Goal: Book appointment/travel/reservation

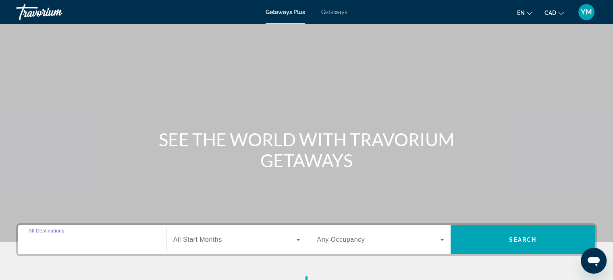
click at [113, 244] on input "Destination All Destinations" at bounding box center [92, 241] width 127 height 10
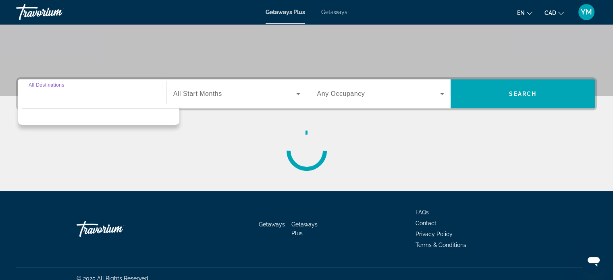
scroll to position [155, 0]
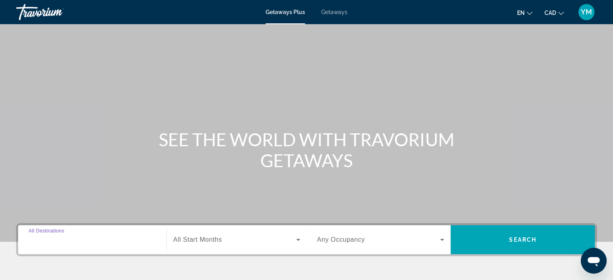
click at [108, 242] on input "Destination All Destinations" at bounding box center [92, 241] width 127 height 10
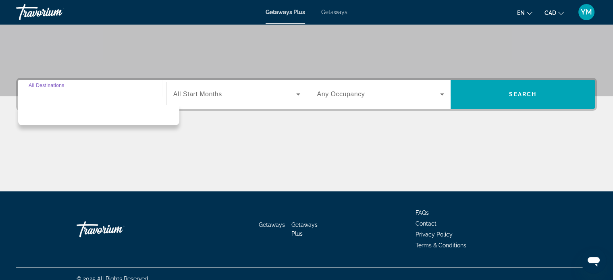
scroll to position [155, 0]
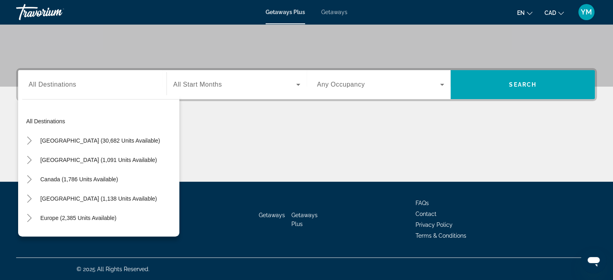
click at [591, 9] on span "YM" at bounding box center [586, 12] width 11 height 8
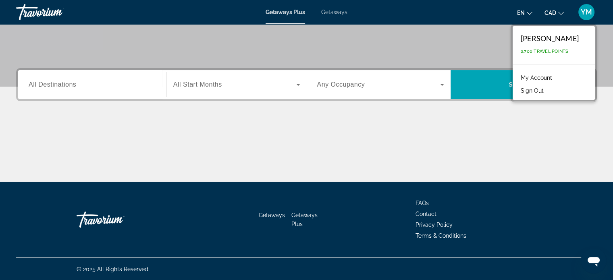
click at [566, 38] on div "Yuliia Moroz" at bounding box center [550, 38] width 58 height 9
click at [543, 75] on link "My Account" at bounding box center [537, 78] width 40 height 10
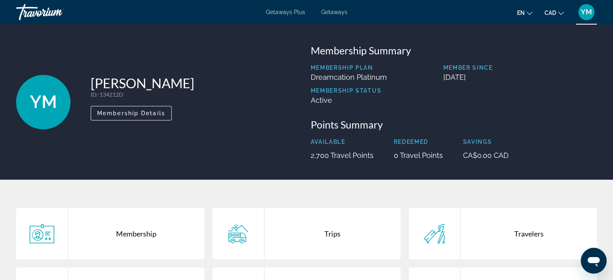
click at [118, 96] on p "ID : 134212D" at bounding box center [143, 94] width 104 height 7
click at [124, 115] on span "Membership Details" at bounding box center [131, 113] width 68 height 6
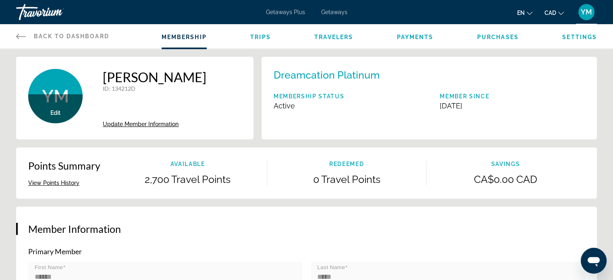
click at [34, 13] on div "Travorium" at bounding box center [56, 12] width 81 height 21
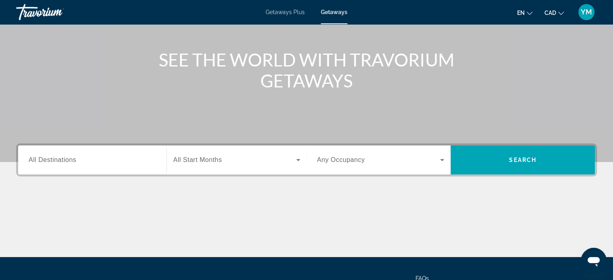
scroll to position [95, 0]
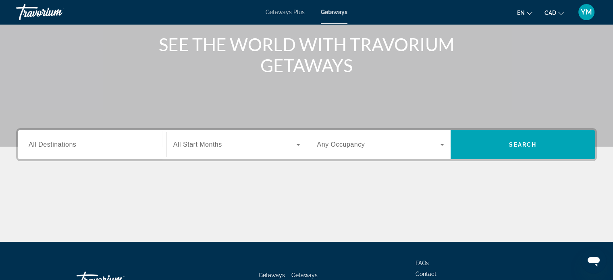
click at [115, 151] on div "Search widget" at bounding box center [92, 144] width 127 height 23
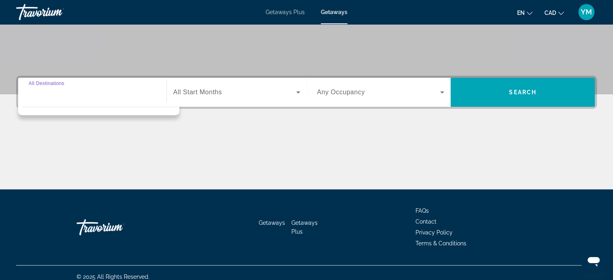
scroll to position [155, 0]
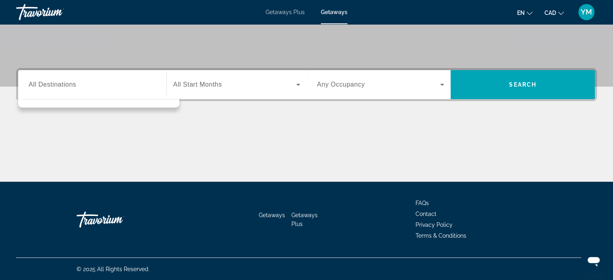
click at [221, 91] on div "Search widget" at bounding box center [236, 84] width 127 height 23
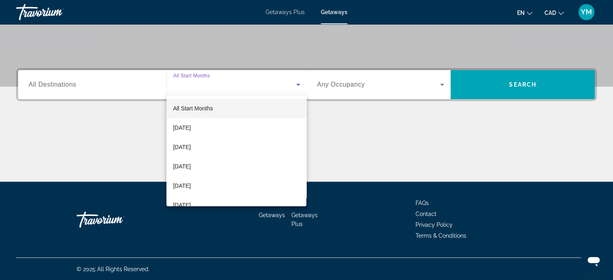
click at [144, 79] on div at bounding box center [306, 140] width 613 height 280
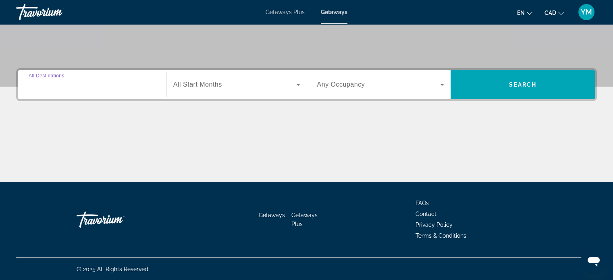
click at [140, 88] on input "Destination All Destinations" at bounding box center [92, 85] width 127 height 10
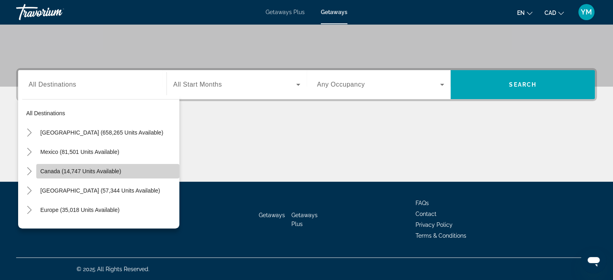
click at [159, 172] on span "Search widget" at bounding box center [107, 171] width 143 height 19
type input "**********"
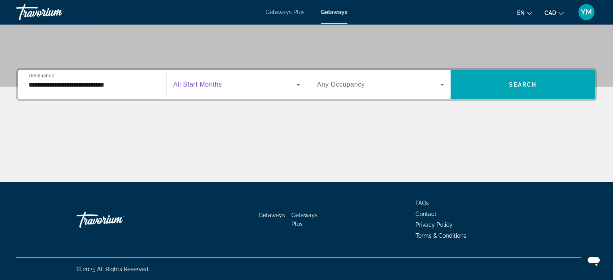
click at [295, 85] on icon "Search widget" at bounding box center [299, 85] width 10 height 10
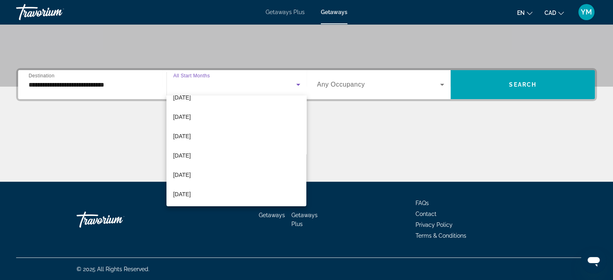
scroll to position [137, 0]
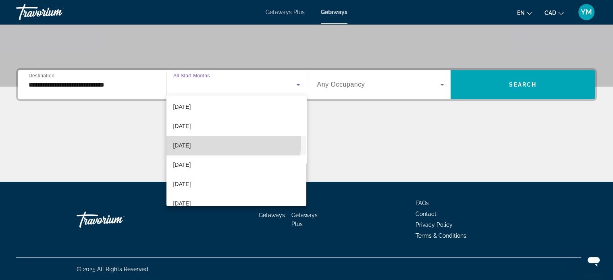
click at [221, 143] on mat-option "[DATE]" at bounding box center [237, 145] width 140 height 19
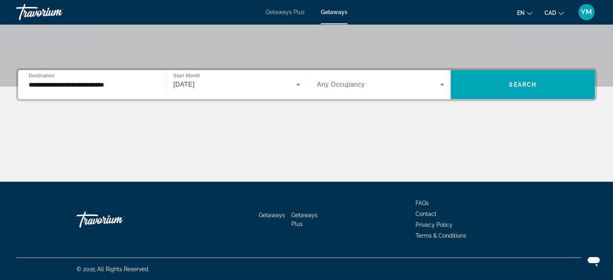
click at [442, 90] on div "Search widget" at bounding box center [380, 84] width 127 height 23
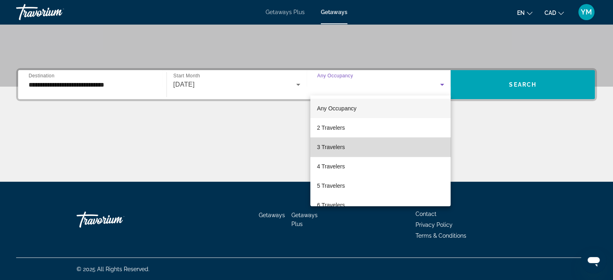
click at [394, 150] on mat-option "3 Travelers" at bounding box center [381, 147] width 140 height 19
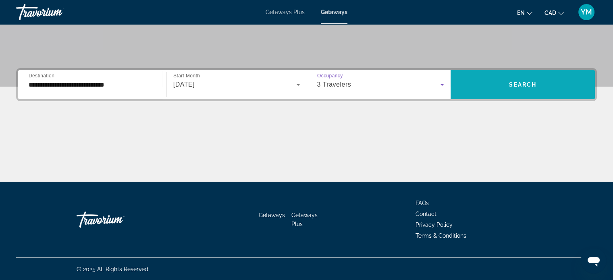
click at [525, 77] on span "Search widget" at bounding box center [523, 84] width 144 height 19
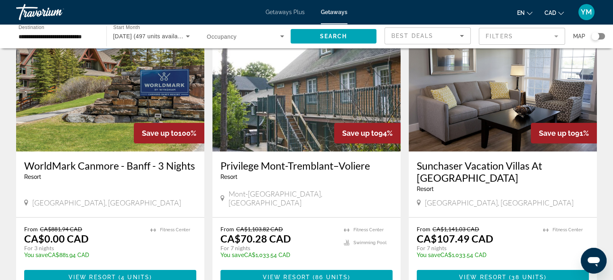
scroll to position [52, 0]
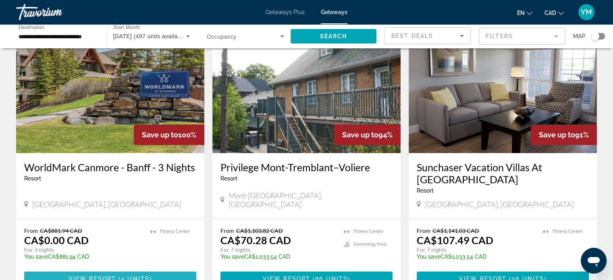
click at [133, 276] on span "4 units" at bounding box center [135, 279] width 29 height 6
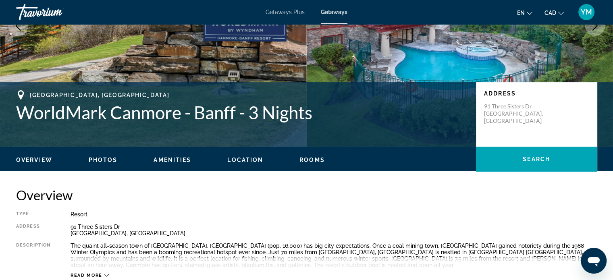
scroll to position [105, 0]
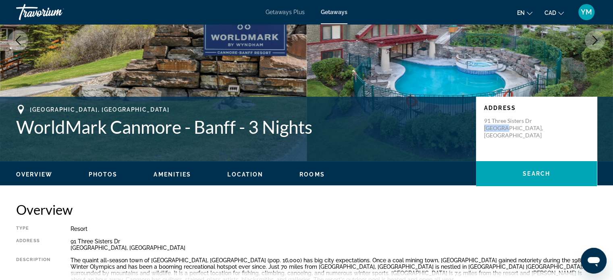
drag, startPoint x: 484, startPoint y: 128, endPoint x: 507, endPoint y: 130, distance: 23.5
click at [507, 130] on p "91 Three Sisters Dr Canmore, Canada" at bounding box center [516, 128] width 65 height 22
copy p "Canmore"
click at [542, 150] on div "Address 91 Three Sisters Dr Canmore, Canada" at bounding box center [536, 129] width 121 height 65
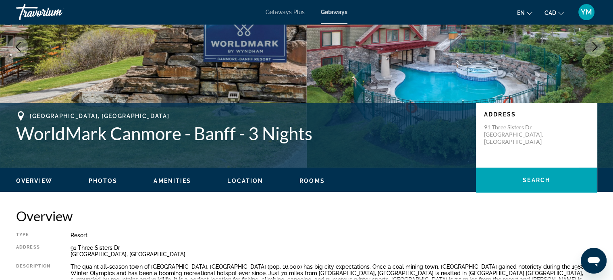
scroll to position [158, 0]
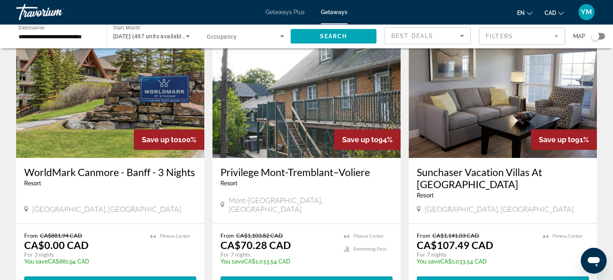
scroll to position [49, 0]
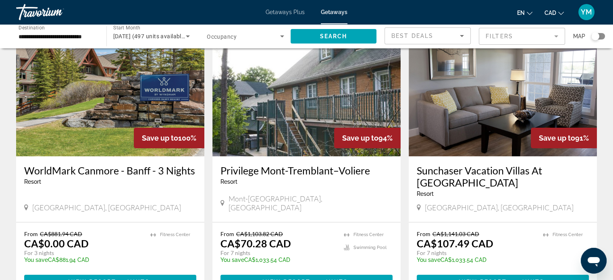
click at [127, 169] on h3 "WorldMark Canmore - Banff - 3 Nights" at bounding box center [110, 171] width 172 height 12
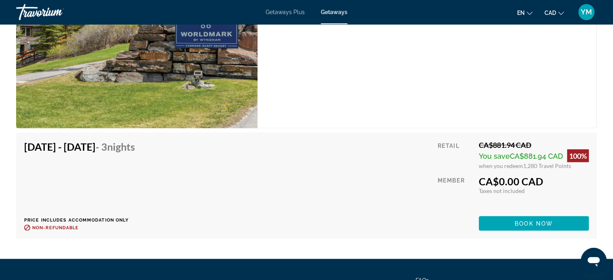
scroll to position [1561, 0]
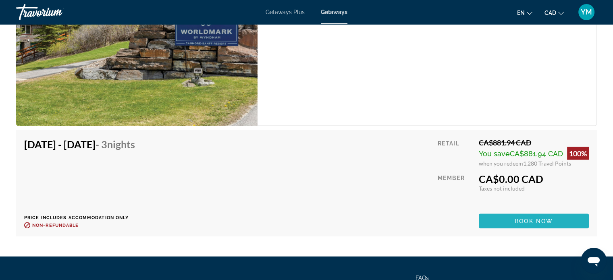
click at [520, 219] on span "Book now" at bounding box center [534, 221] width 38 height 6
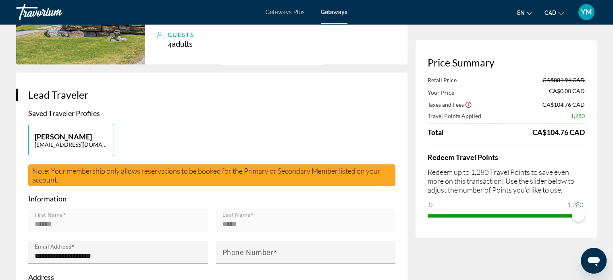
scroll to position [103, 0]
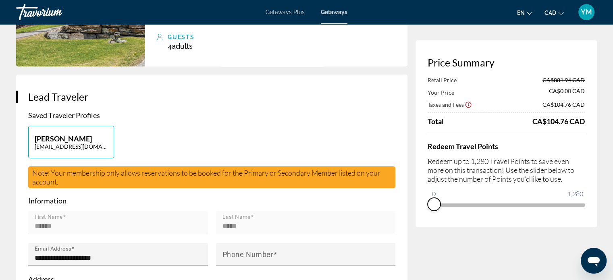
drag, startPoint x: 580, startPoint y: 216, endPoint x: 430, endPoint y: 211, distance: 150.1
click at [430, 211] on div "Redeem Travel Points Redeem up to 1,280 Travel Points to save even more on this…" at bounding box center [506, 172] width 157 height 77
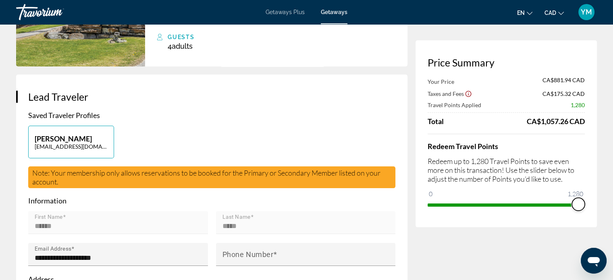
drag, startPoint x: 434, startPoint y: 190, endPoint x: 587, endPoint y: 193, distance: 152.9
click at [587, 193] on div "Price Summary Your Price CA$881.94 CAD Taxes and Fees CA$175.32 CAD Travel Poin…" at bounding box center [506, 133] width 181 height 187
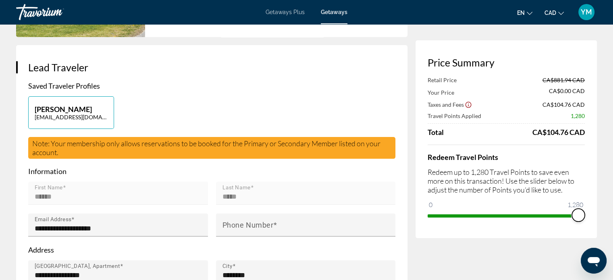
scroll to position [0, 0]
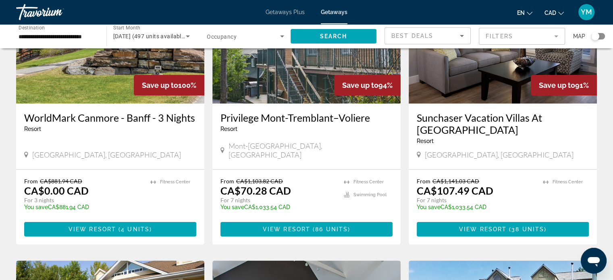
scroll to position [104, 0]
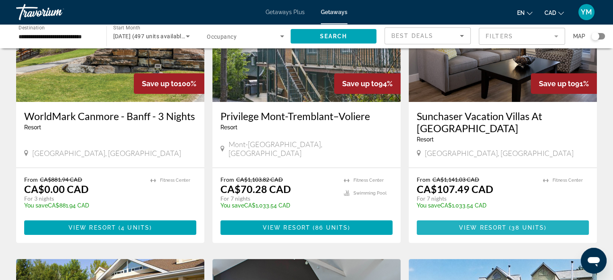
click at [473, 225] on span "View Resort" at bounding box center [483, 228] width 48 height 6
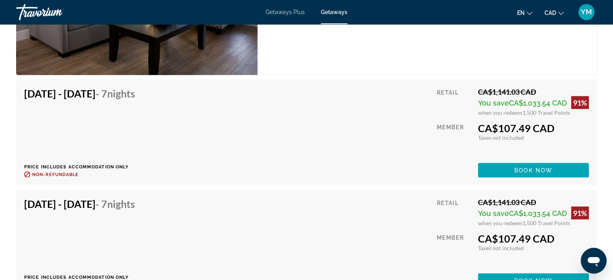
scroll to position [1598, 0]
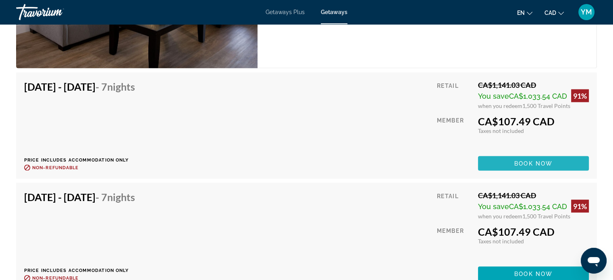
click at [540, 163] on span "Book now" at bounding box center [534, 164] width 38 height 6
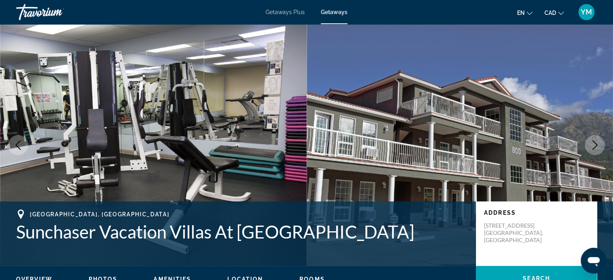
click at [58, 8] on div "Travorium" at bounding box center [56, 12] width 81 height 21
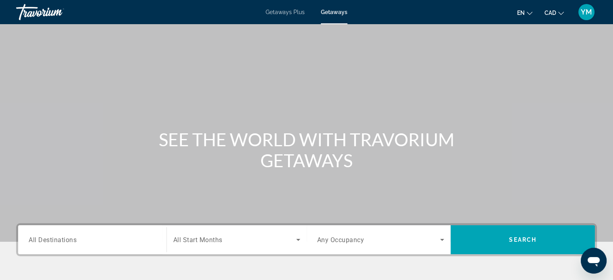
click at [279, 11] on span "Getaways Plus" at bounding box center [285, 12] width 39 height 6
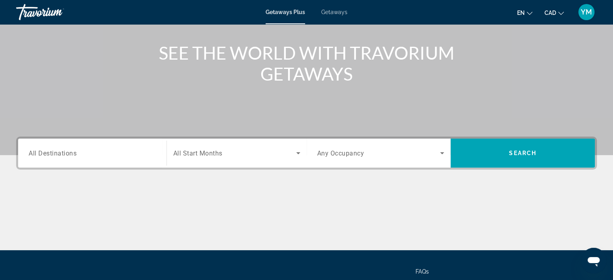
scroll to position [90, 0]
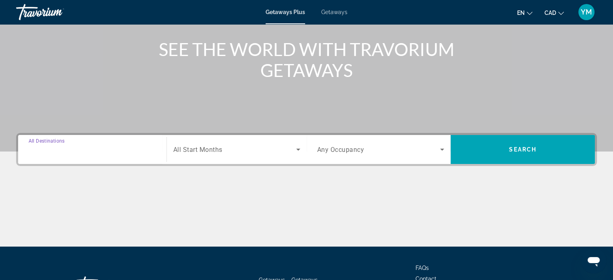
click at [137, 145] on input "Destination All Destinations" at bounding box center [92, 150] width 127 height 10
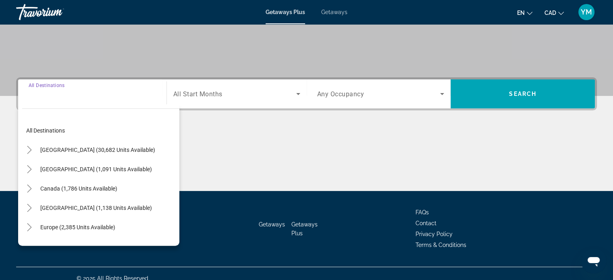
scroll to position [155, 0]
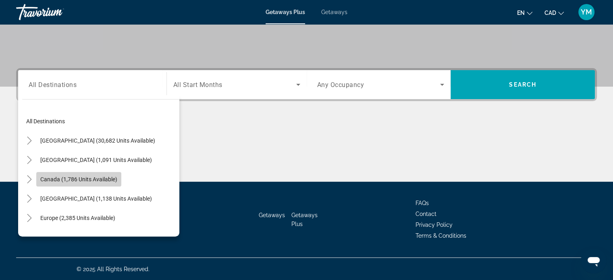
click at [100, 179] on span "Canada (1,786 units available)" at bounding box center [78, 179] width 77 height 6
type input "**********"
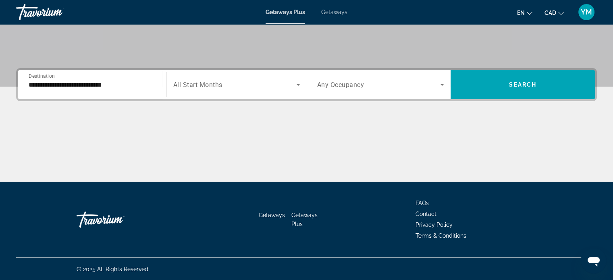
click at [258, 91] on div "Search widget" at bounding box center [236, 84] width 127 height 23
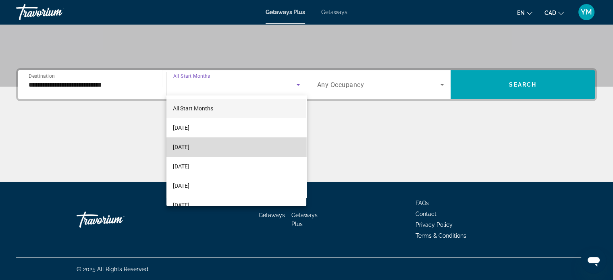
click at [239, 151] on mat-option "[DATE]" at bounding box center [237, 147] width 140 height 19
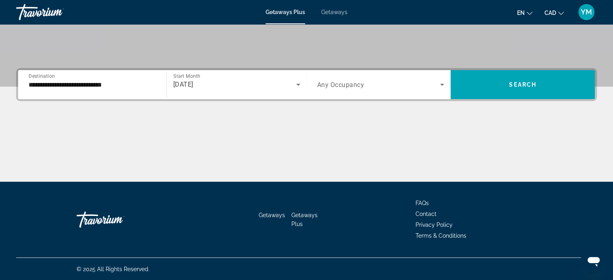
click at [427, 96] on div "Occupancy Any Occupancy" at bounding box center [381, 84] width 140 height 29
click at [442, 84] on icon "Search widget" at bounding box center [442, 85] width 4 height 2
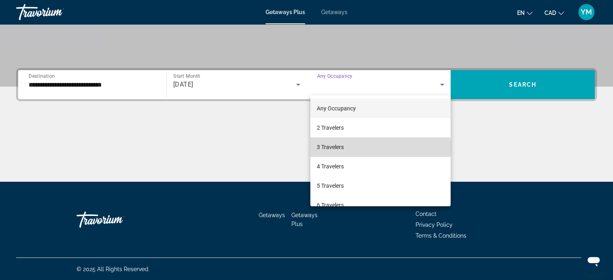
click at [381, 148] on mat-option "3 Travelers" at bounding box center [381, 147] width 140 height 19
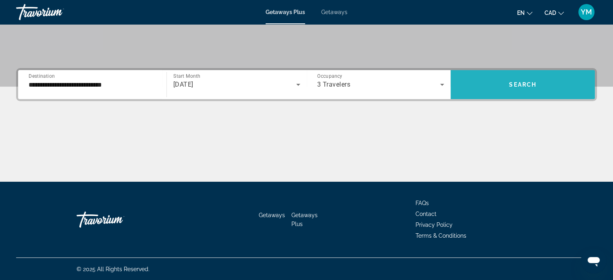
click at [536, 87] on span "Search" at bounding box center [522, 84] width 27 height 6
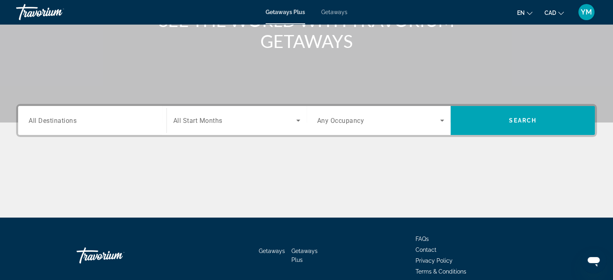
scroll to position [120, 0]
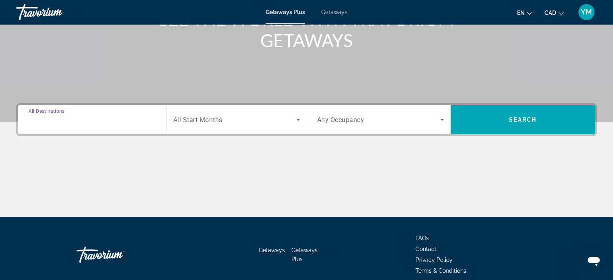
click at [123, 119] on input "Destination All Destinations" at bounding box center [92, 120] width 127 height 10
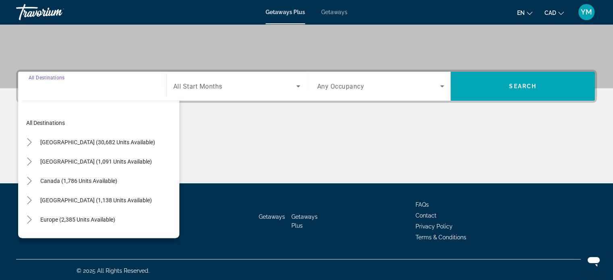
scroll to position [155, 0]
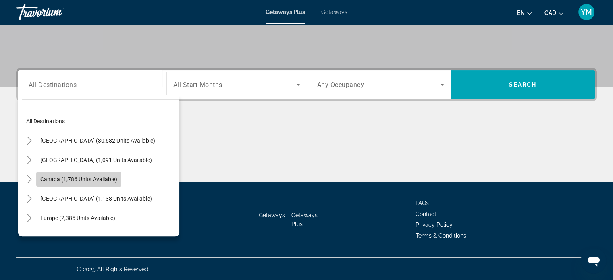
click at [116, 176] on span "Canada (1,786 units available)" at bounding box center [78, 179] width 77 height 6
type input "**********"
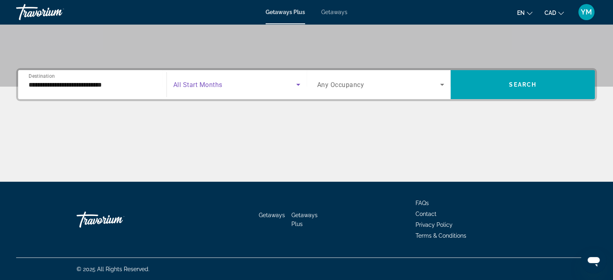
click at [298, 81] on icon "Search widget" at bounding box center [299, 85] width 10 height 10
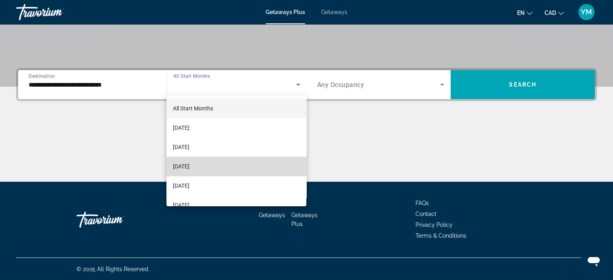
click at [260, 166] on mat-option "[DATE]" at bounding box center [237, 166] width 140 height 19
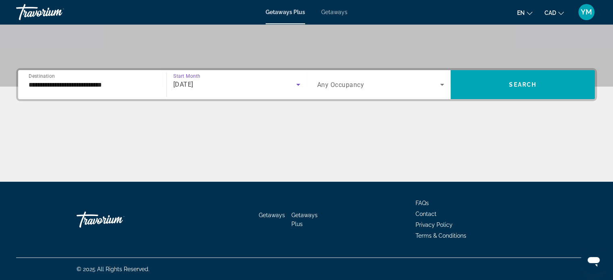
click at [358, 87] on span "Any Occupancy" at bounding box center [340, 85] width 47 height 8
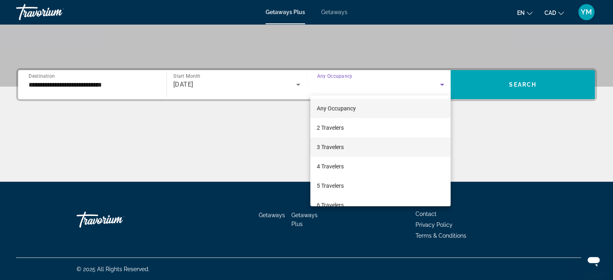
click at [353, 147] on mat-option "3 Travelers" at bounding box center [381, 147] width 140 height 19
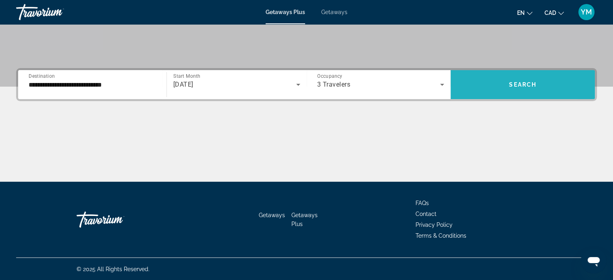
click at [485, 88] on span "Search widget" at bounding box center [523, 84] width 144 height 19
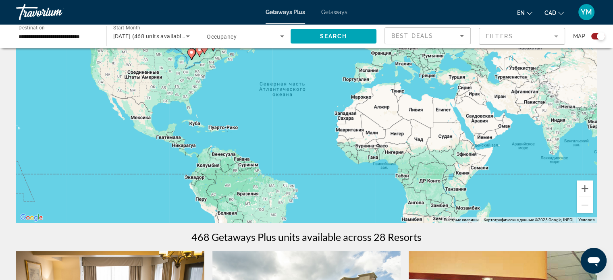
scroll to position [22, 0]
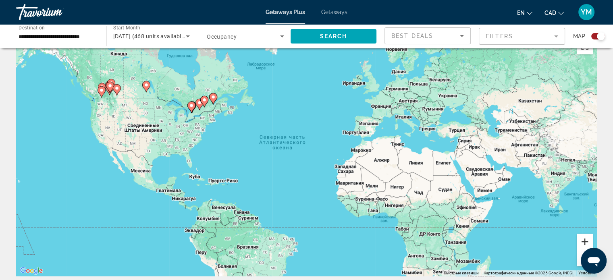
click at [586, 242] on button "Увеличить" at bounding box center [585, 242] width 16 height 16
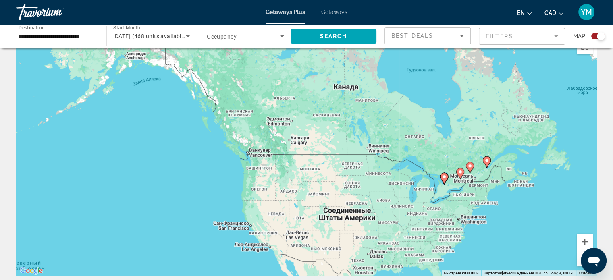
drag, startPoint x: 39, startPoint y: 80, endPoint x: 411, endPoint y: 194, distance: 389.2
click at [411, 194] on div "Чтобы активировать перетаскивание с помощью клавиатуры, нажмите Alt + Ввод. Пос…" at bounding box center [306, 155] width 581 height 242
click at [263, 146] on image "Main content" at bounding box center [264, 146] width 5 height 5
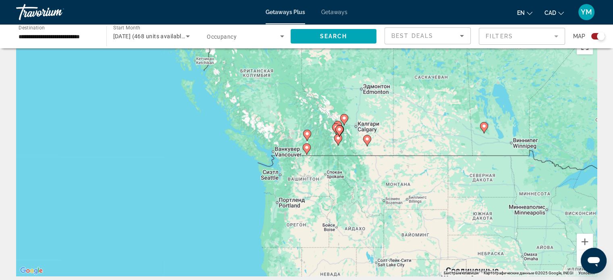
click at [309, 148] on image "Main content" at bounding box center [306, 147] width 5 height 5
type input "**********"
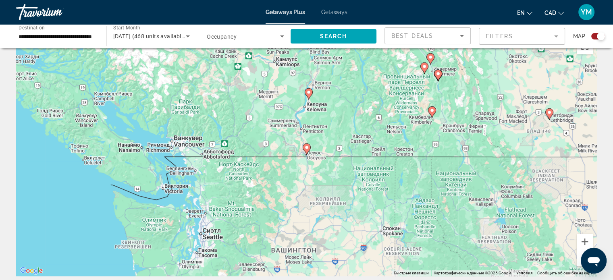
click at [306, 147] on image "Main content" at bounding box center [306, 147] width 5 height 5
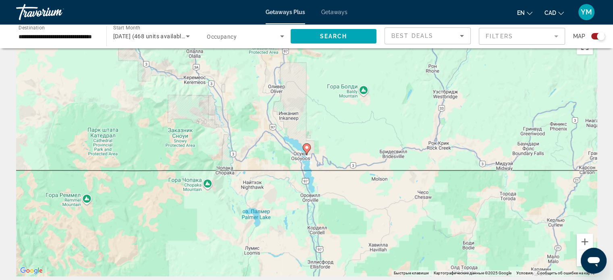
click at [307, 147] on image "Main content" at bounding box center [306, 147] width 5 height 5
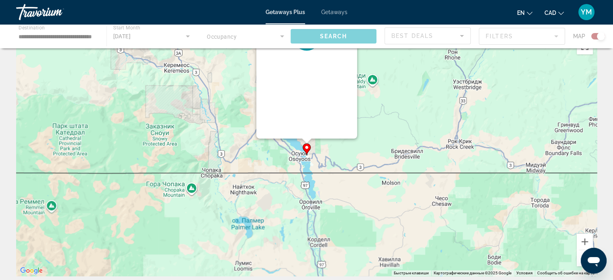
scroll to position [0, 0]
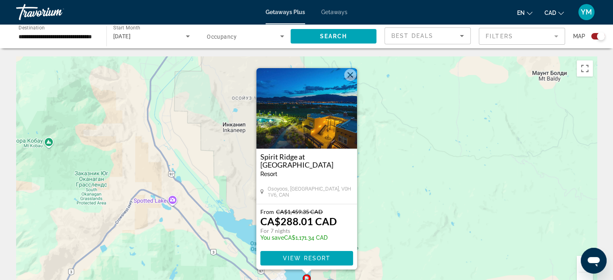
drag, startPoint x: 525, startPoint y: 94, endPoint x: 542, endPoint y: 76, distance: 24.8
click at [525, 94] on div "Чтобы активировать перетаскивание с помощью клавиатуры, нажмите Alt + Ввод. Пос…" at bounding box center [306, 177] width 581 height 242
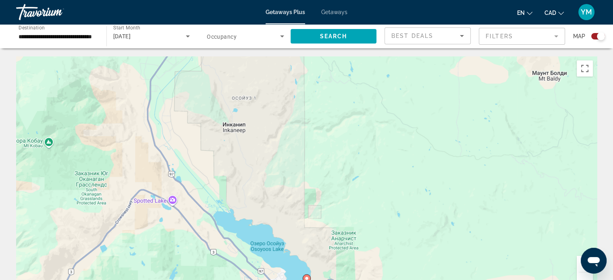
click at [581, 264] on button "Увеличить" at bounding box center [585, 264] width 16 height 16
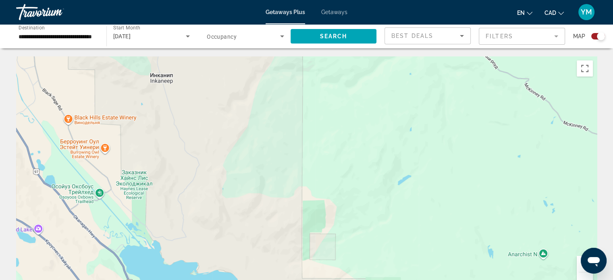
click at [583, 275] on button "Уменьшить" at bounding box center [585, 281] width 16 height 16
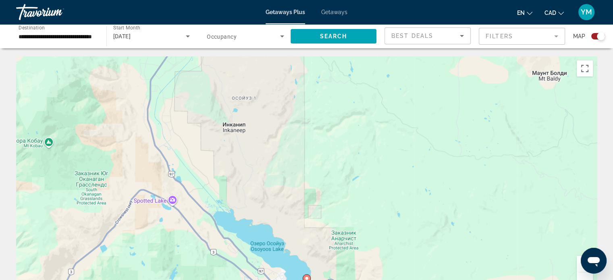
click at [583, 275] on button "Уменьшить" at bounding box center [585, 281] width 16 height 16
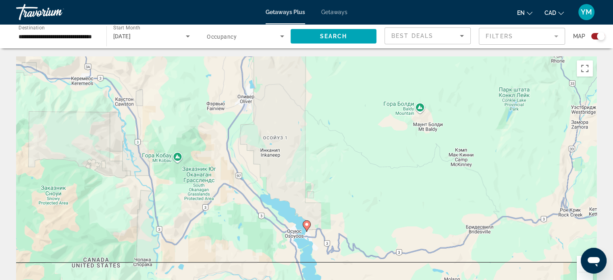
click at [583, 275] on button "Уменьшить" at bounding box center [585, 281] width 16 height 16
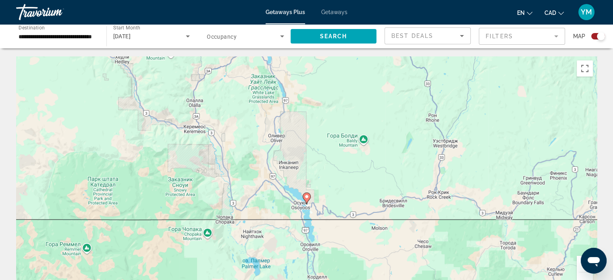
click at [583, 275] on button "Уменьшить" at bounding box center [585, 281] width 16 height 16
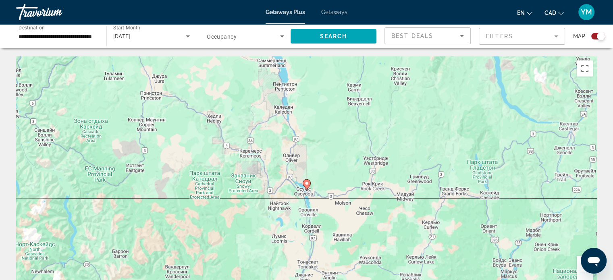
click at [583, 275] on button "Уменьшить" at bounding box center [585, 281] width 16 height 16
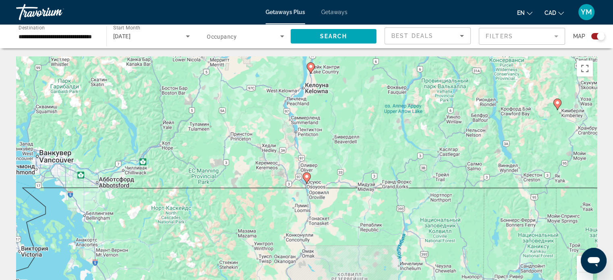
click at [583, 275] on button "Уменьшить" at bounding box center [585, 281] width 16 height 16
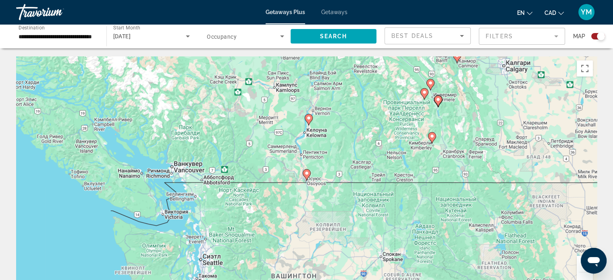
click at [583, 275] on button "Уменьшить" at bounding box center [585, 281] width 16 height 16
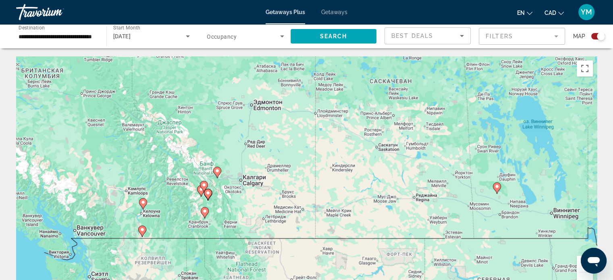
drag, startPoint x: 490, startPoint y: 138, endPoint x: 323, endPoint y: 196, distance: 176.7
click at [323, 196] on div "Чтобы активировать перетаскивание с помощью клавиатуры, нажмите Alt + Ввод. Пос…" at bounding box center [306, 177] width 581 height 242
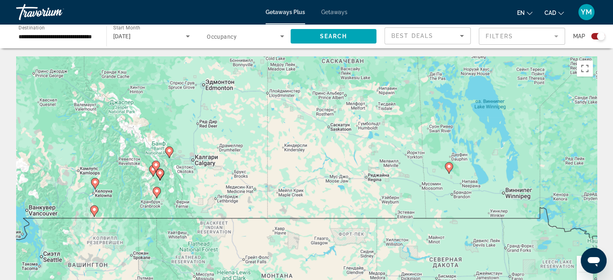
drag, startPoint x: 553, startPoint y: 123, endPoint x: 505, endPoint y: 103, distance: 52.8
click at [505, 103] on div "Чтобы активировать перетаскивание с помощью клавиатуры, нажмите Alt + Ввод. Пос…" at bounding box center [306, 177] width 581 height 242
click at [447, 165] on image "Main content" at bounding box center [449, 166] width 5 height 5
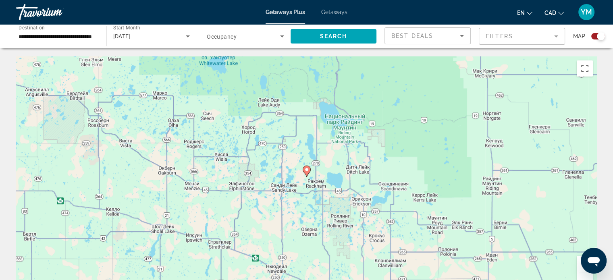
click at [305, 169] on image "Main content" at bounding box center [306, 169] width 5 height 5
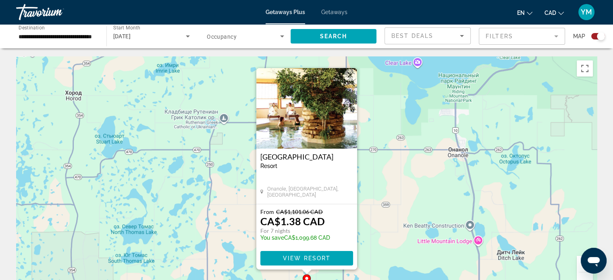
click at [307, 138] on img "Main content" at bounding box center [307, 108] width 101 height 81
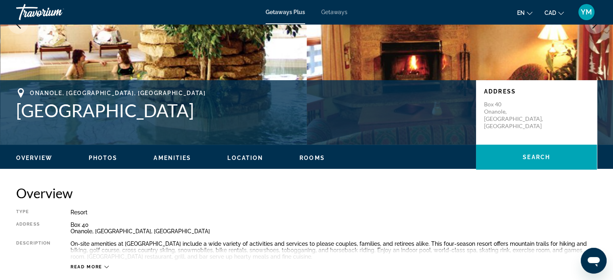
scroll to position [95, 0]
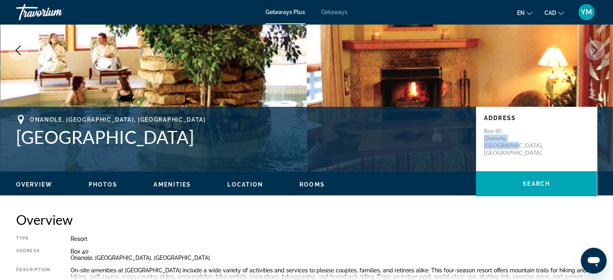
drag, startPoint x: 484, startPoint y: 137, endPoint x: 544, endPoint y: 141, distance: 60.6
click at [544, 141] on p "Box 40 Onanole, MB, Canada" at bounding box center [516, 141] width 65 height 29
copy p "Onanole, MB, Canada"
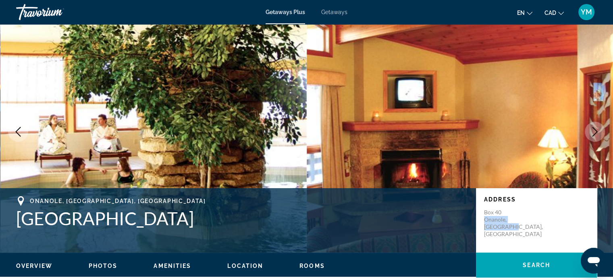
scroll to position [0, 0]
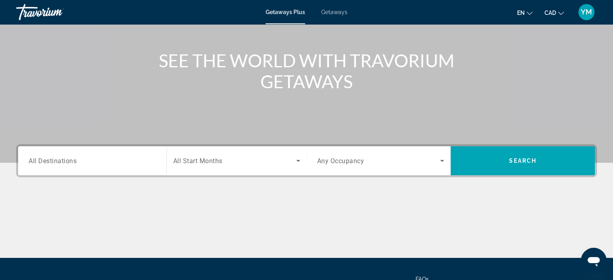
scroll to position [102, 0]
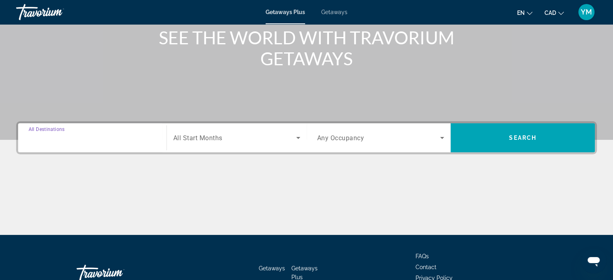
click at [82, 138] on input "Destination All Destinations" at bounding box center [92, 138] width 127 height 10
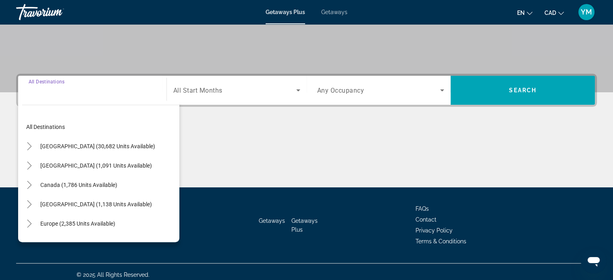
scroll to position [155, 0]
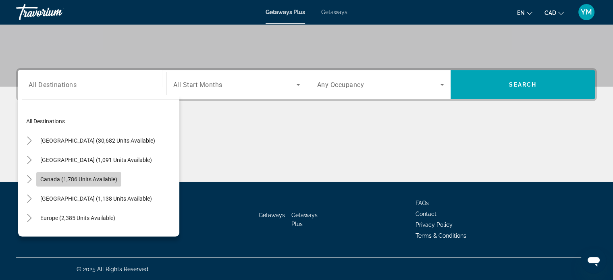
click at [90, 181] on span "Canada (1,786 units available)" at bounding box center [78, 179] width 77 height 6
type input "**********"
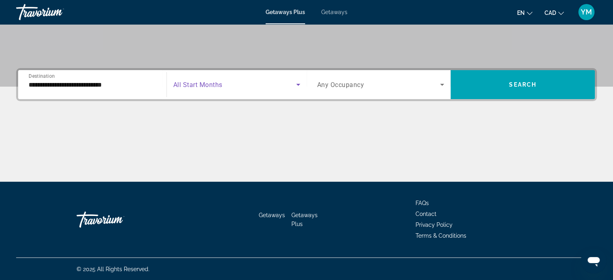
click at [243, 85] on span "Search widget" at bounding box center [234, 85] width 123 height 10
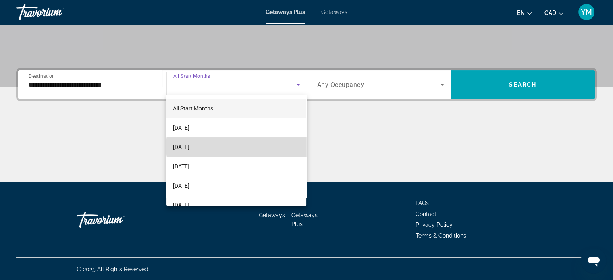
click at [240, 147] on mat-option "[DATE]" at bounding box center [237, 147] width 140 height 19
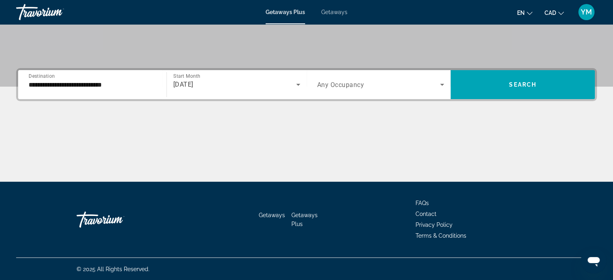
click at [365, 77] on div "Search widget" at bounding box center [380, 84] width 127 height 23
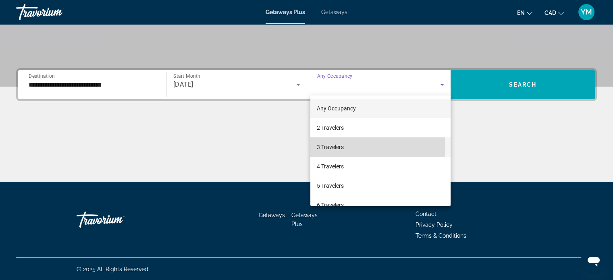
click at [355, 146] on mat-option "3 Travelers" at bounding box center [381, 147] width 140 height 19
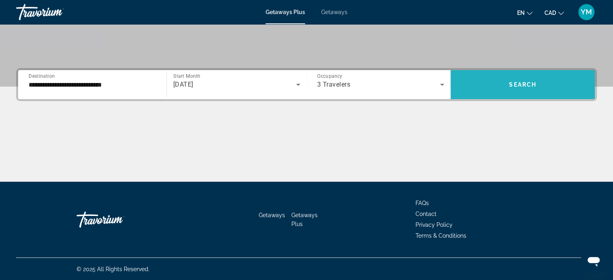
click at [510, 83] on span "Search" at bounding box center [522, 84] width 27 height 6
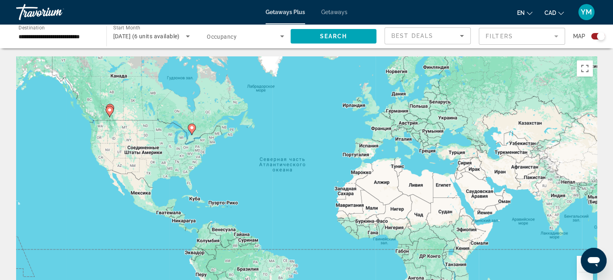
click at [579, 264] on button "Увеличить" at bounding box center [585, 264] width 16 height 16
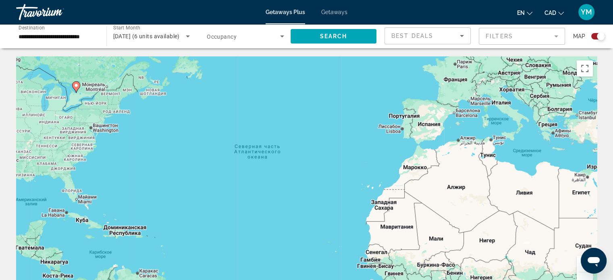
click at [579, 264] on button "Увеличить" at bounding box center [585, 264] width 16 height 16
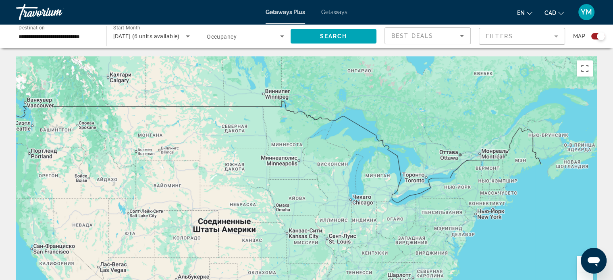
drag, startPoint x: 33, startPoint y: 83, endPoint x: 607, endPoint y: 240, distance: 594.8
click at [416, 158] on image "Main content" at bounding box center [418, 159] width 5 height 5
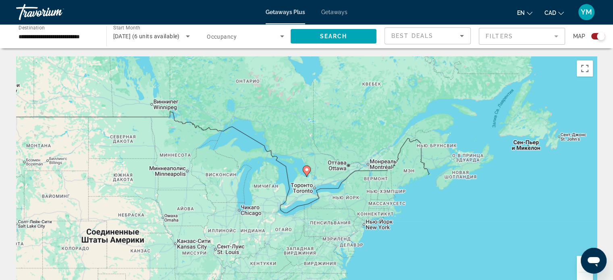
click at [307, 169] on image "Main content" at bounding box center [306, 169] width 5 height 5
type input "**********"
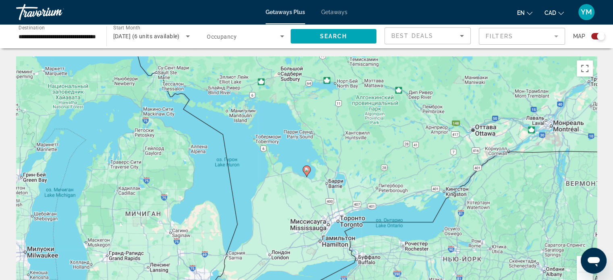
click at [305, 169] on image "Main content" at bounding box center [306, 169] width 5 height 5
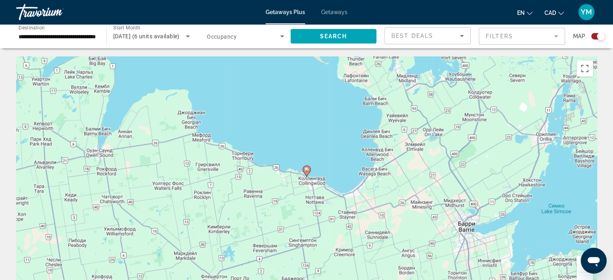
click at [307, 169] on image "Main content" at bounding box center [306, 169] width 5 height 5
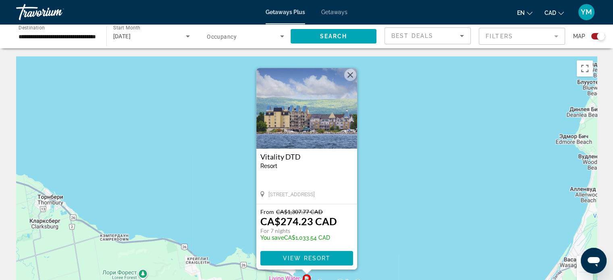
click at [170, 138] on div "Чтобы активировать перетаскивание с помощью клавиатуры, нажмите Alt + Ввод. Пос…" at bounding box center [306, 177] width 581 height 242
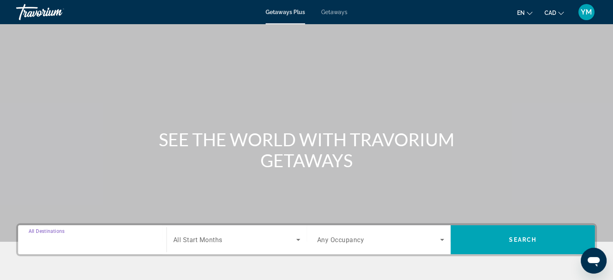
click at [107, 238] on input "Destination All Destinations" at bounding box center [92, 241] width 127 height 10
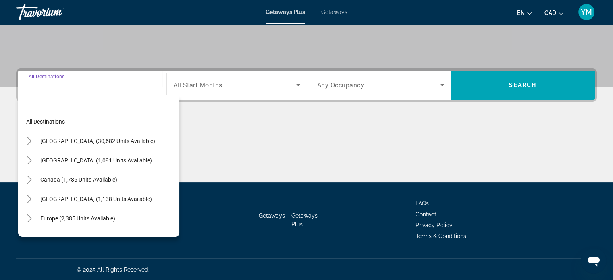
scroll to position [155, 0]
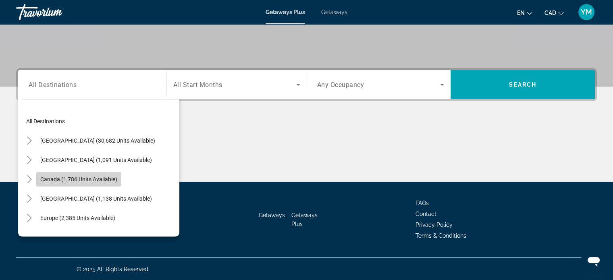
click at [98, 181] on span "Canada (1,786 units available)" at bounding box center [78, 179] width 77 height 6
type input "**********"
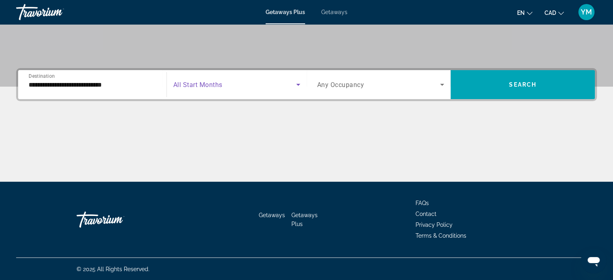
click at [246, 85] on span "Search widget" at bounding box center [234, 85] width 123 height 10
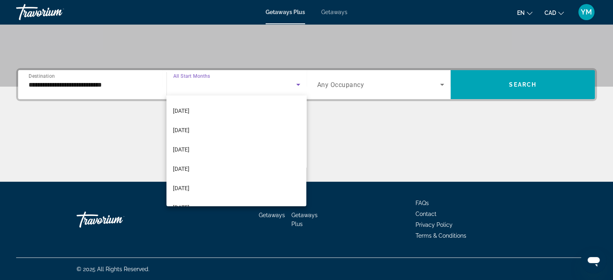
scroll to position [134, 0]
click at [233, 133] on mat-option "[DATE]" at bounding box center [237, 129] width 140 height 19
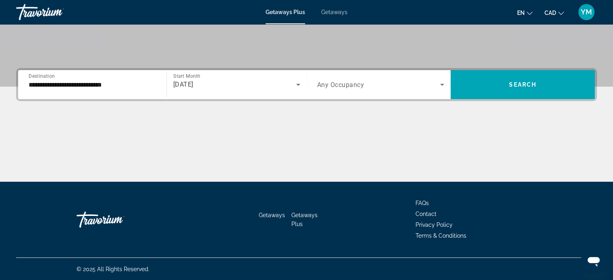
click at [358, 85] on span "Any Occupancy" at bounding box center [340, 85] width 47 height 8
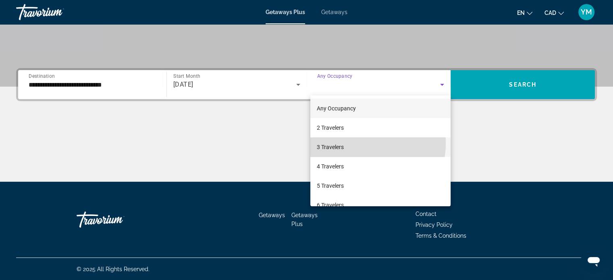
click at [353, 143] on mat-option "3 Travelers" at bounding box center [381, 147] width 140 height 19
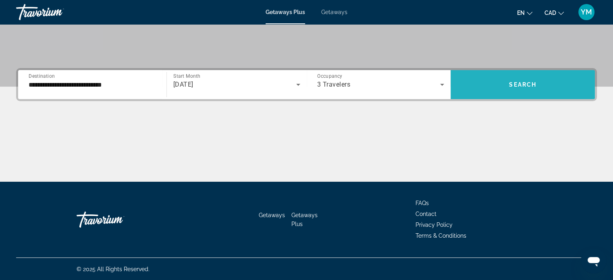
click at [502, 89] on span "Search widget" at bounding box center [523, 84] width 144 height 19
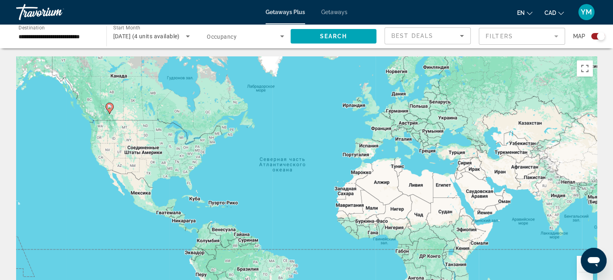
click at [109, 106] on image "Main content" at bounding box center [109, 106] width 5 height 5
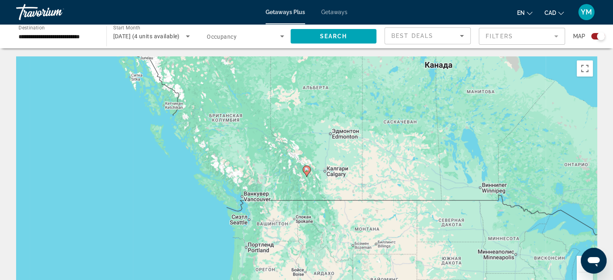
click at [307, 169] on image "Main content" at bounding box center [306, 169] width 5 height 5
type input "**********"
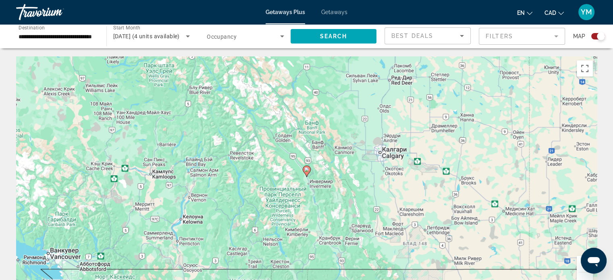
click at [307, 169] on image "Main content" at bounding box center [306, 169] width 5 height 5
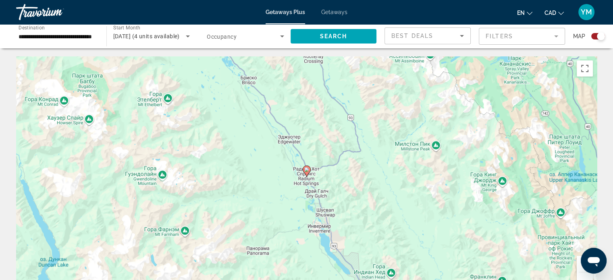
click at [307, 169] on image "Main content" at bounding box center [306, 169] width 5 height 5
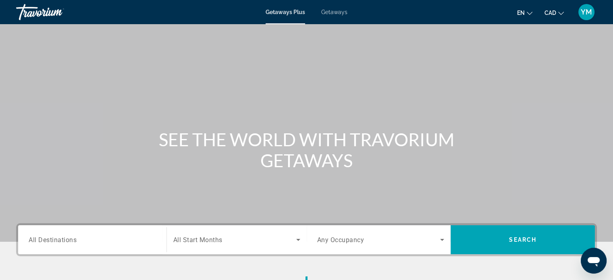
click at [86, 251] on div "Destination All Destinations" at bounding box center [92, 239] width 140 height 29
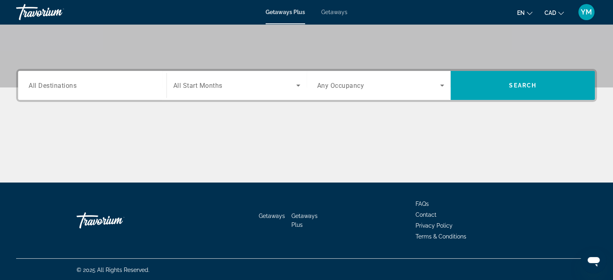
scroll to position [155, 0]
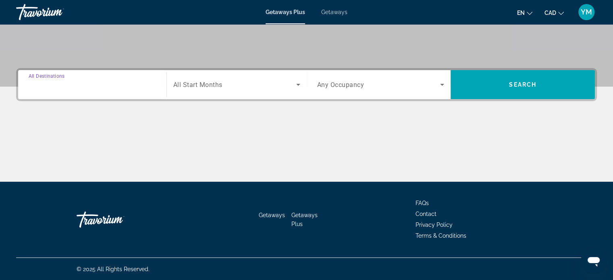
click at [133, 84] on input "Destination All Destinations" at bounding box center [92, 85] width 127 height 10
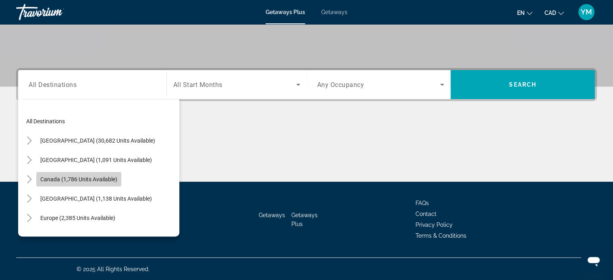
click at [111, 177] on span "Canada (1,786 units available)" at bounding box center [78, 179] width 77 height 6
type input "**********"
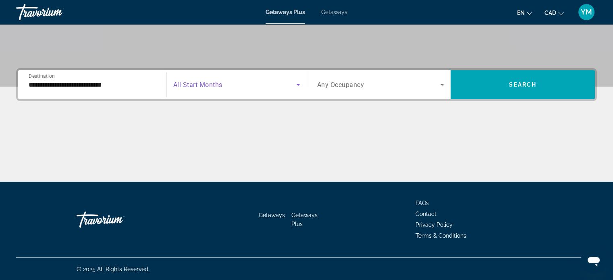
click at [236, 84] on span "Search widget" at bounding box center [234, 85] width 123 height 10
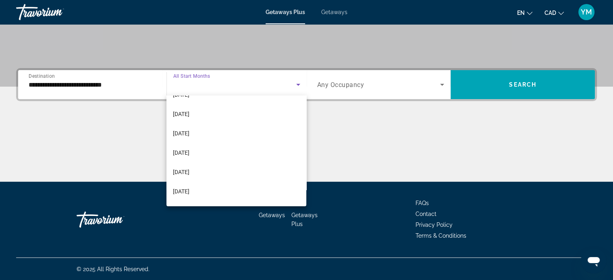
scroll to position [110, 0]
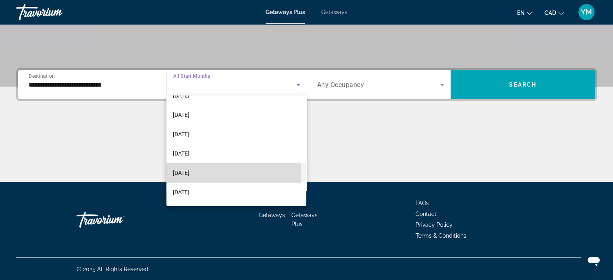
click at [208, 174] on mat-option "[DATE]" at bounding box center [237, 172] width 140 height 19
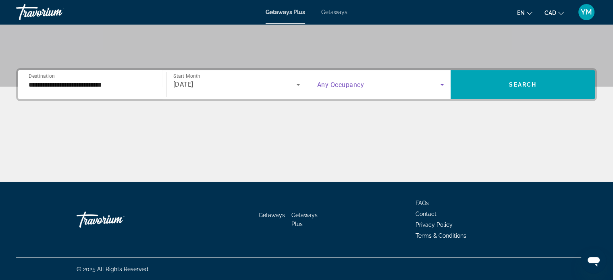
click at [374, 85] on span "Search widget" at bounding box center [378, 85] width 123 height 10
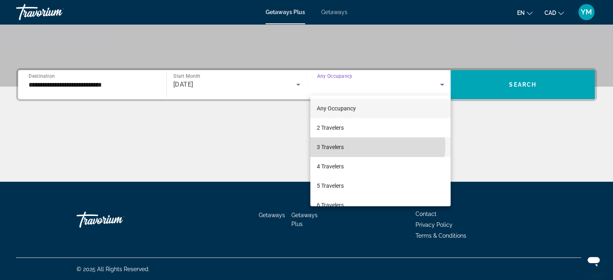
click at [369, 146] on mat-option "3 Travelers" at bounding box center [381, 147] width 140 height 19
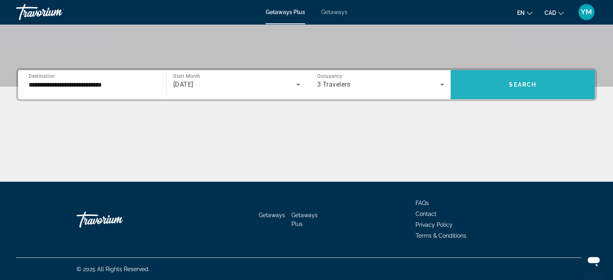
click at [526, 83] on span "Search" at bounding box center [522, 84] width 27 height 6
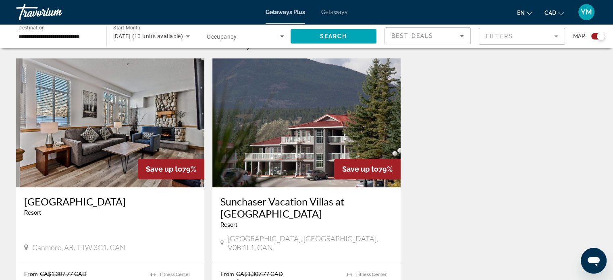
scroll to position [266, 0]
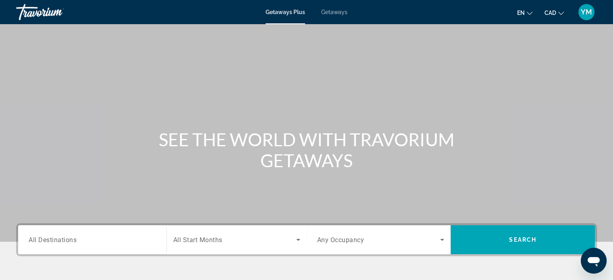
click at [71, 238] on span "All Destinations" at bounding box center [53, 240] width 48 height 8
click at [71, 238] on input "Destination All Destinations" at bounding box center [92, 241] width 127 height 10
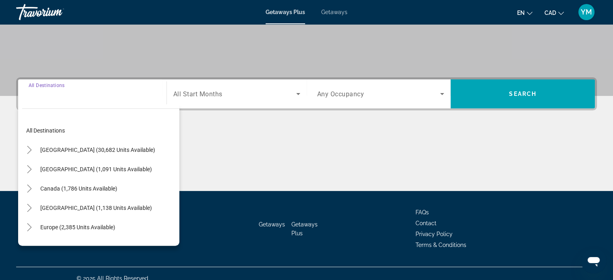
scroll to position [155, 0]
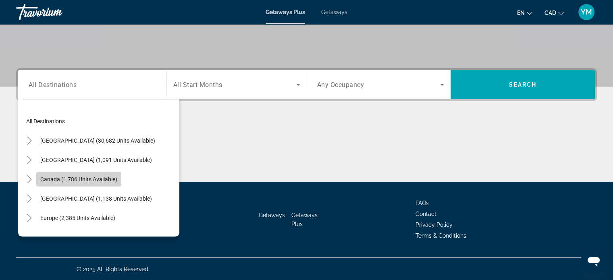
click at [84, 185] on span "Search widget" at bounding box center [78, 179] width 85 height 19
type input "**********"
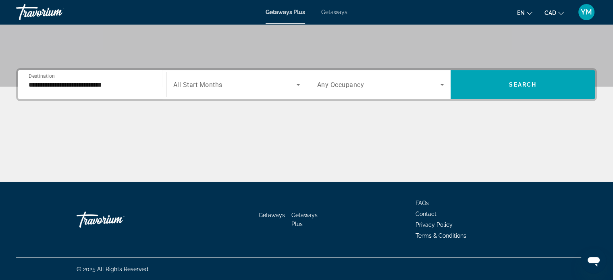
click at [218, 85] on span "All Start Months" at bounding box center [197, 85] width 49 height 8
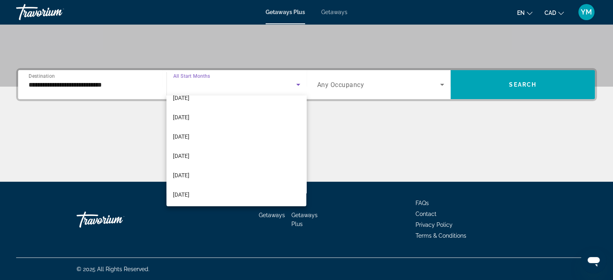
scroll to position [104, 0]
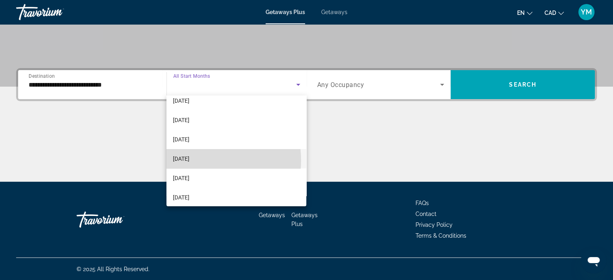
click at [190, 161] on span "[DATE]" at bounding box center [181, 159] width 17 height 10
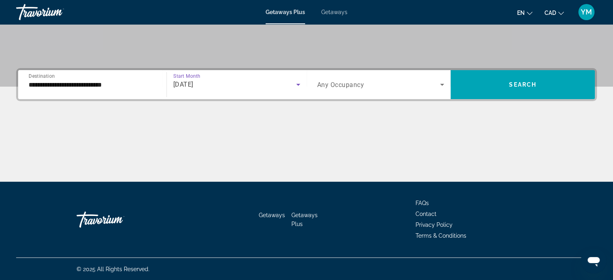
click at [327, 89] on div "Search widget" at bounding box center [380, 84] width 127 height 23
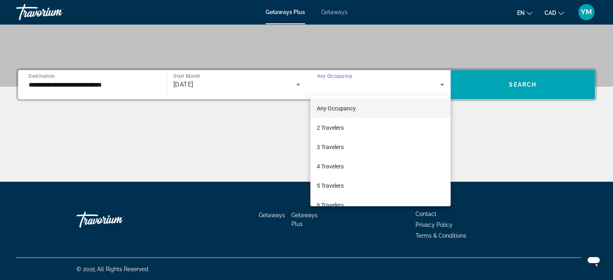
click at [296, 86] on div at bounding box center [306, 140] width 613 height 280
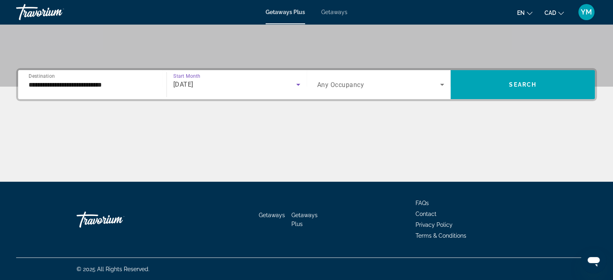
click at [298, 85] on icon "Search widget" at bounding box center [298, 85] width 4 height 2
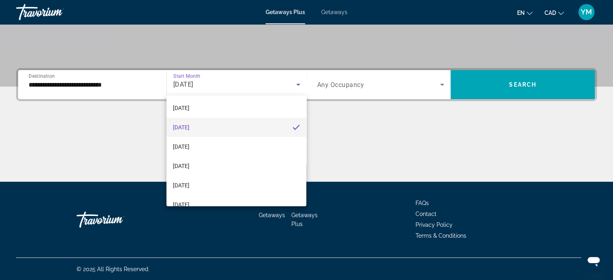
scroll to position [137, 0]
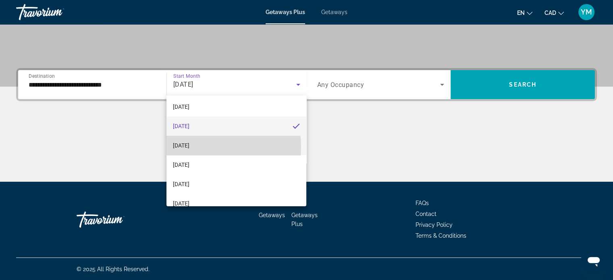
click at [190, 147] on span "[DATE]" at bounding box center [181, 146] width 17 height 10
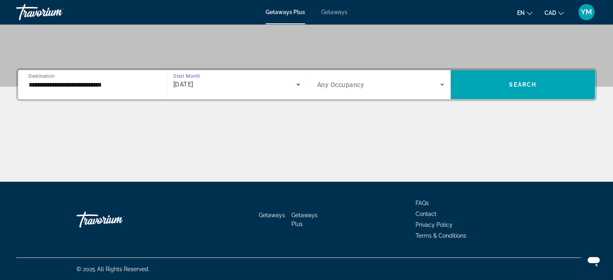
click at [354, 85] on span "Any Occupancy" at bounding box center [340, 85] width 47 height 8
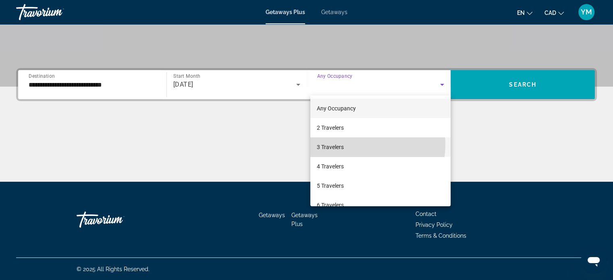
click at [345, 144] on mat-option "3 Travelers" at bounding box center [381, 147] width 140 height 19
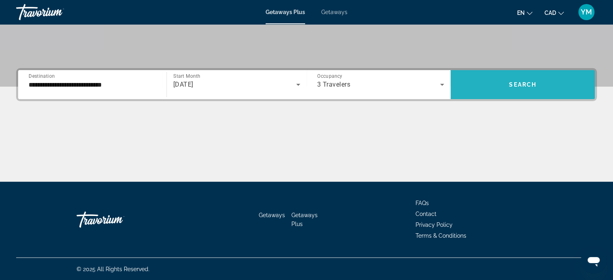
click at [520, 93] on span "Search widget" at bounding box center [523, 84] width 144 height 19
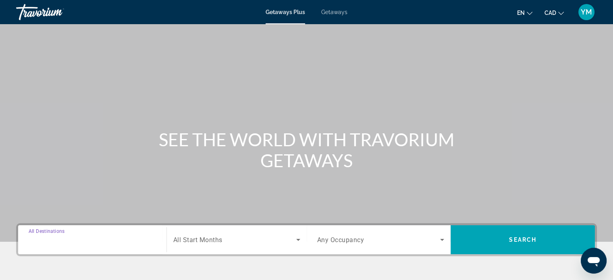
click at [109, 243] on input "Destination All Destinations" at bounding box center [92, 241] width 127 height 10
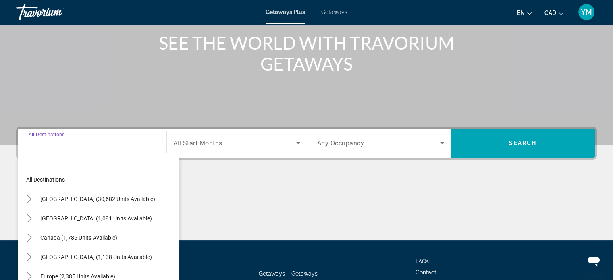
scroll to position [155, 0]
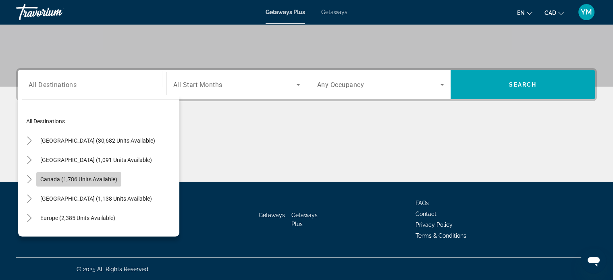
click at [103, 183] on span "Search widget" at bounding box center [78, 179] width 85 height 19
type input "**********"
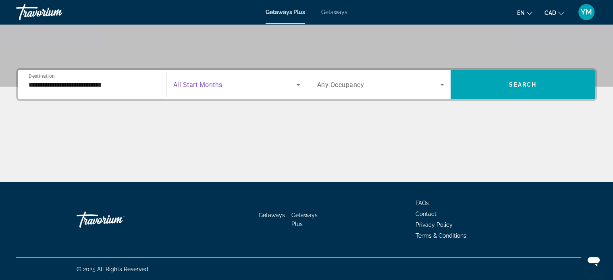
click at [279, 85] on span "Search widget" at bounding box center [234, 85] width 123 height 10
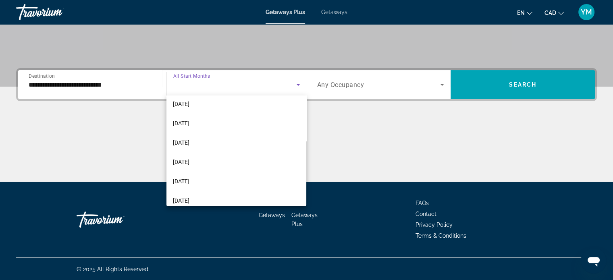
scroll to position [166, 0]
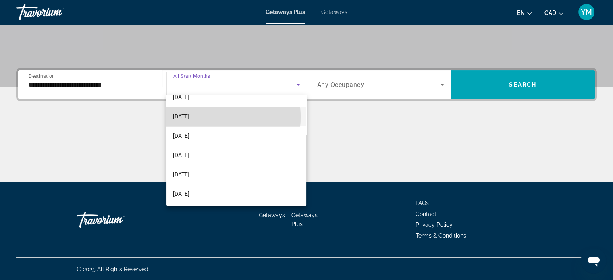
click at [190, 117] on span "[DATE]" at bounding box center [181, 117] width 17 height 10
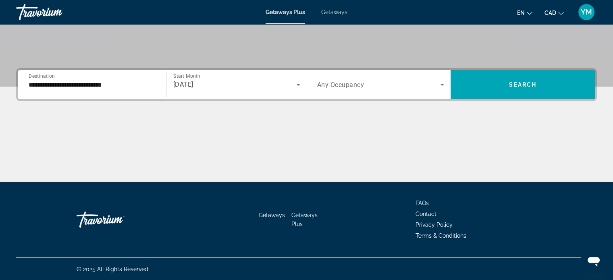
click at [347, 86] on span "Any Occupancy" at bounding box center [340, 85] width 47 height 8
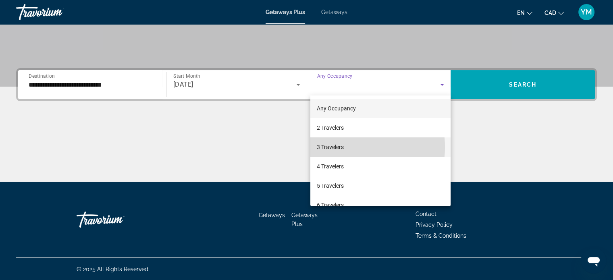
click at [345, 147] on mat-option "3 Travelers" at bounding box center [381, 147] width 140 height 19
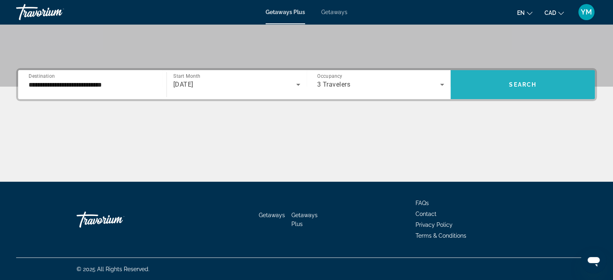
click at [532, 80] on span "Search widget" at bounding box center [523, 84] width 144 height 19
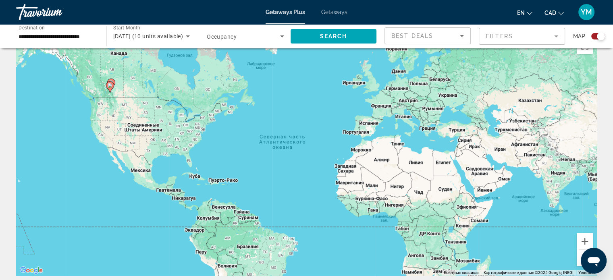
scroll to position [26, 0]
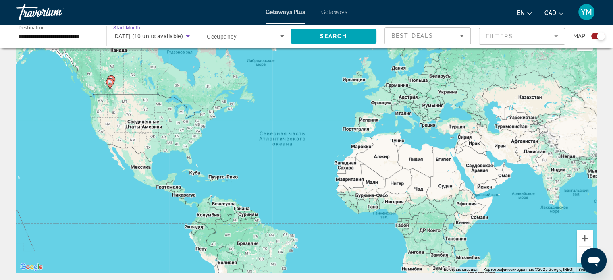
click at [186, 35] on icon "Search widget" at bounding box center [188, 36] width 10 height 10
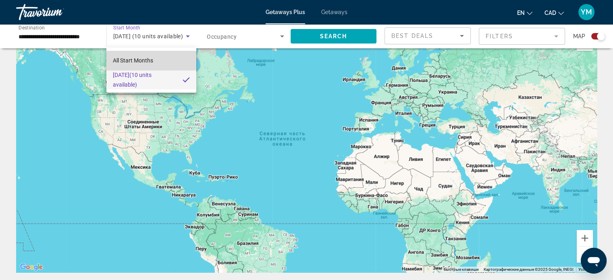
click at [158, 60] on mat-option "All Start Months" at bounding box center [151, 60] width 90 height 19
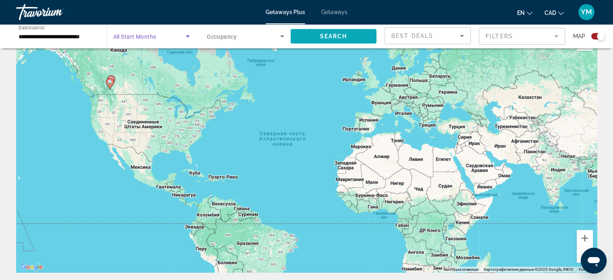
click at [352, 38] on span "Search widget" at bounding box center [334, 36] width 86 height 19
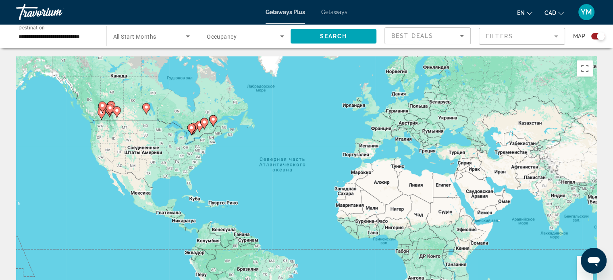
click at [578, 266] on button "Увеличить" at bounding box center [585, 264] width 16 height 16
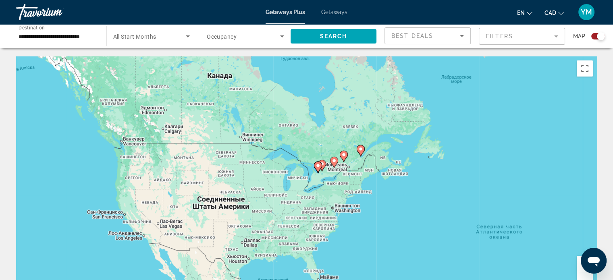
drag, startPoint x: 53, startPoint y: 83, endPoint x: 294, endPoint y: 158, distance: 251.8
click at [294, 158] on div "Чтобы активировать перетаскивание с помощью клавиатуры, нажмите Alt + Ввод. Пос…" at bounding box center [306, 177] width 581 height 242
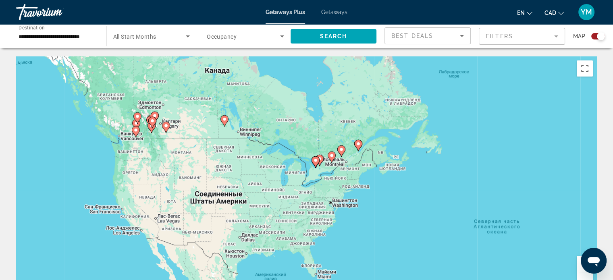
click at [581, 264] on button "Увеличить" at bounding box center [585, 264] width 16 height 16
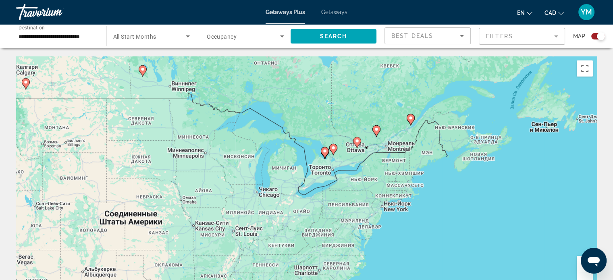
click at [581, 264] on button "Увеличить" at bounding box center [585, 264] width 16 height 16
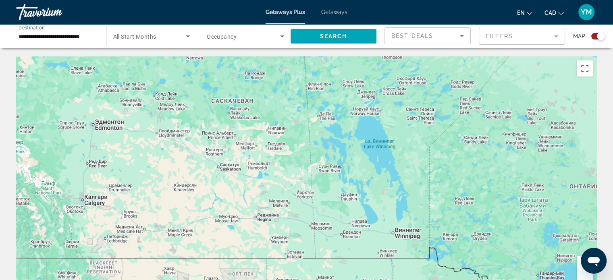
drag, startPoint x: 114, startPoint y: 61, endPoint x: 475, endPoint y: 299, distance: 432.7
click at [475, 280] on html "**********" at bounding box center [306, 140] width 613 height 280
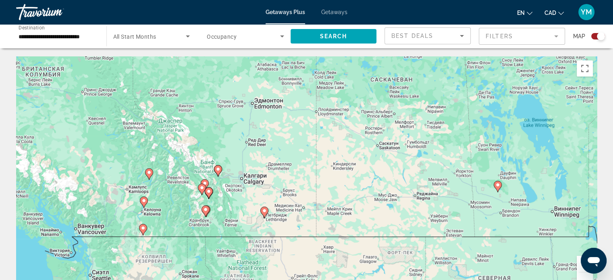
drag, startPoint x: 54, startPoint y: 80, endPoint x: 216, endPoint y: 59, distance: 163.1
click at [216, 59] on div "Чтобы активировать перетаскивание с помощью клавиатуры, нажмите Alt + Ввод. Пос…" at bounding box center [306, 177] width 581 height 242
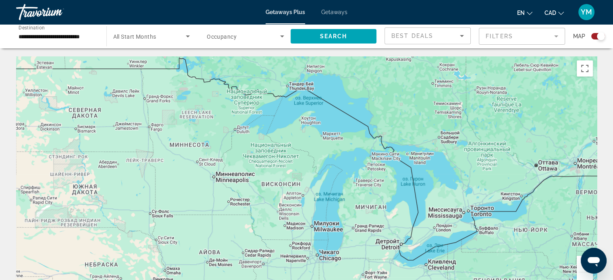
drag, startPoint x: 573, startPoint y: 119, endPoint x: 162, endPoint y: -49, distance: 444.0
click at [162, 0] on html "**********" at bounding box center [306, 140] width 613 height 280
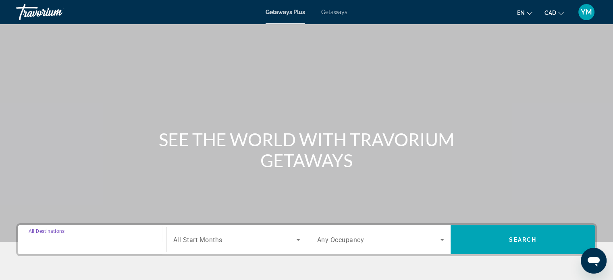
click at [126, 243] on input "Destination All Destinations" at bounding box center [92, 241] width 127 height 10
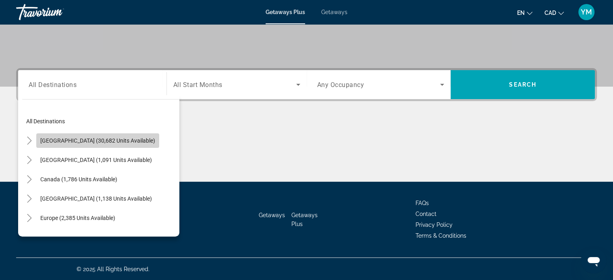
click at [104, 139] on span "[GEOGRAPHIC_DATA] (30,682 units available)" at bounding box center [97, 141] width 115 height 6
type input "**********"
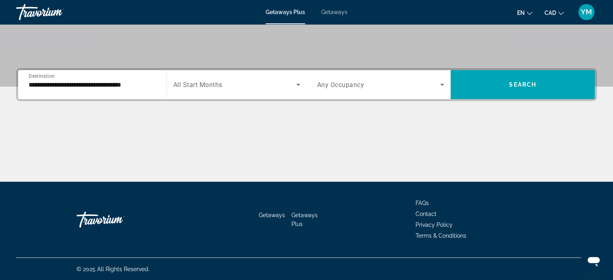
click at [222, 91] on div "Search widget" at bounding box center [236, 84] width 127 height 23
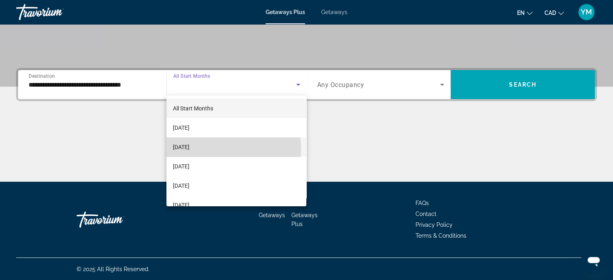
click at [190, 150] on span "[DATE]" at bounding box center [181, 147] width 17 height 10
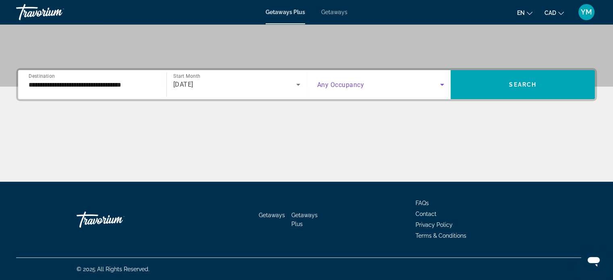
click at [398, 86] on span "Search widget" at bounding box center [378, 85] width 123 height 10
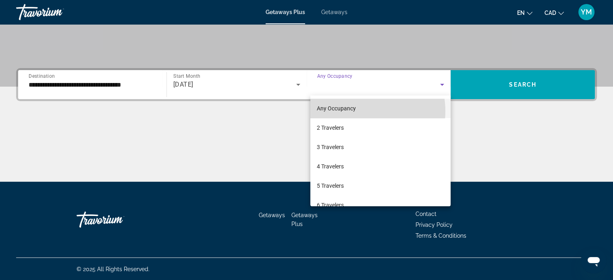
click at [354, 111] on span "Any Occupancy" at bounding box center [336, 108] width 39 height 6
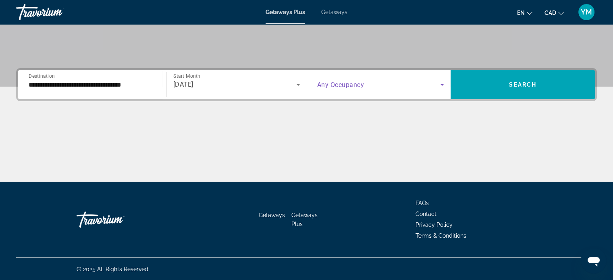
click at [375, 88] on span "Search widget" at bounding box center [378, 85] width 123 height 10
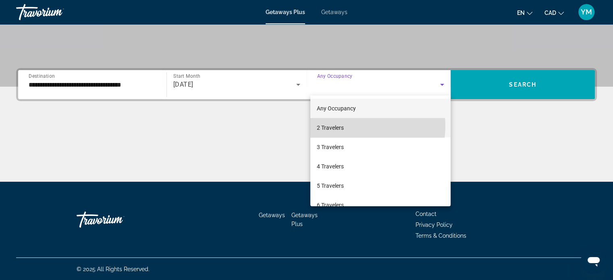
click at [353, 126] on mat-option "2 Travelers" at bounding box center [381, 127] width 140 height 19
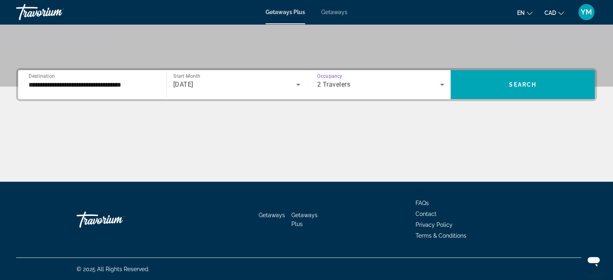
click at [440, 87] on icon "Search widget" at bounding box center [443, 85] width 10 height 10
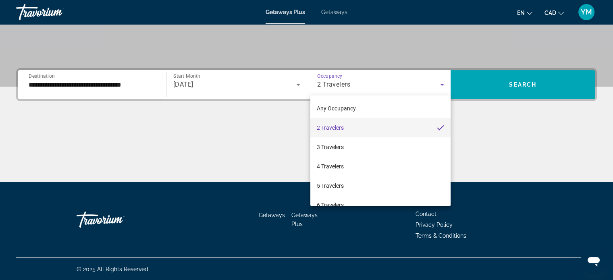
click at [440, 87] on div at bounding box center [306, 140] width 613 height 280
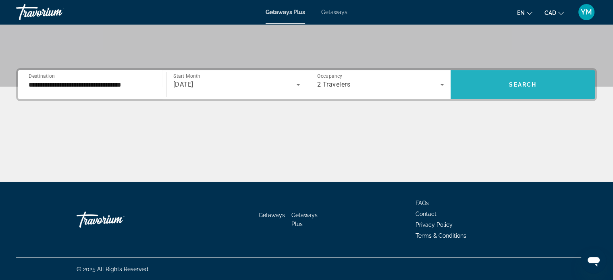
click at [498, 87] on span "Search widget" at bounding box center [523, 84] width 144 height 19
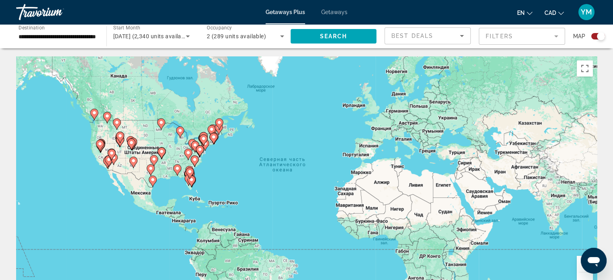
click at [46, 18] on div "Travorium" at bounding box center [56, 12] width 81 height 21
